Goal: Find specific page/section: Find specific page/section

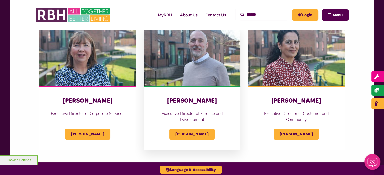
scroll to position [252, 0]
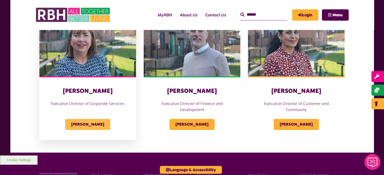
click at [96, 124] on span "[PERSON_NAME]" at bounding box center [87, 124] width 45 height 11
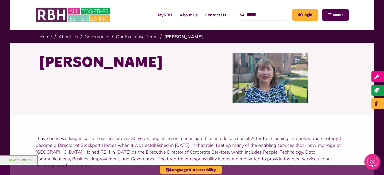
click at [92, 63] on h1 "[PERSON_NAME]" at bounding box center [113, 63] width 149 height 20
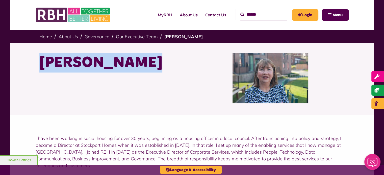
click at [92, 63] on h1 "[PERSON_NAME]" at bounding box center [113, 63] width 149 height 20
